Goal: Use online tool/utility: Use online tool/utility

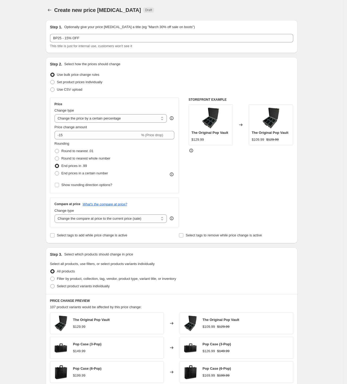
select select "percentage"
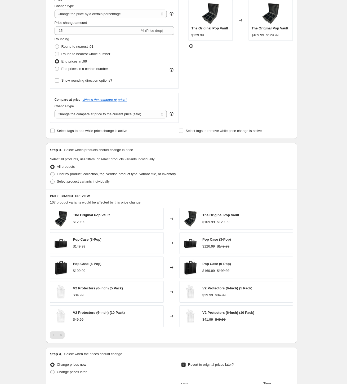
scroll to position [238, 0]
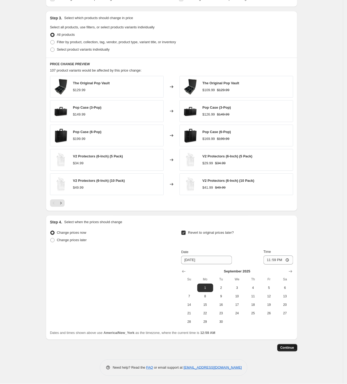
click at [284, 348] on span "Continue" at bounding box center [287, 348] width 14 height 4
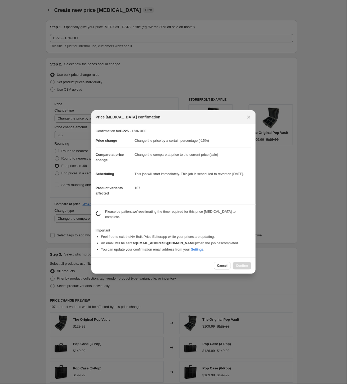
scroll to position [238, 0]
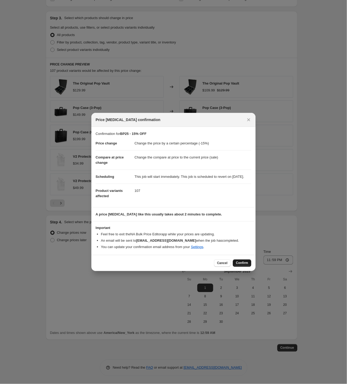
click at [244, 265] on span "Confirm" at bounding box center [242, 263] width 12 height 4
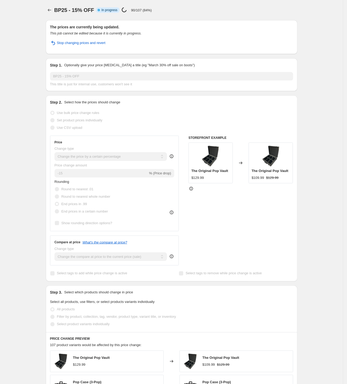
select select "percentage"
